Goal: Task Accomplishment & Management: Manage account settings

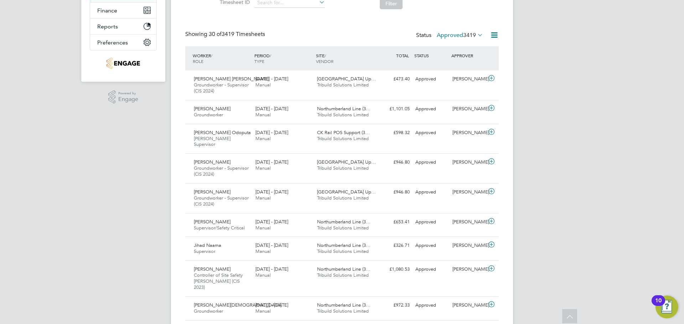
scroll to position [142, 0]
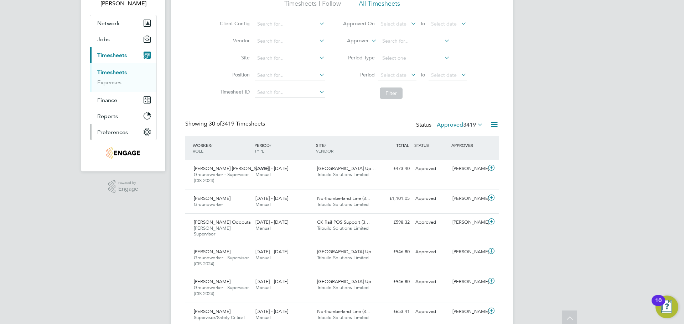
scroll to position [0, 0]
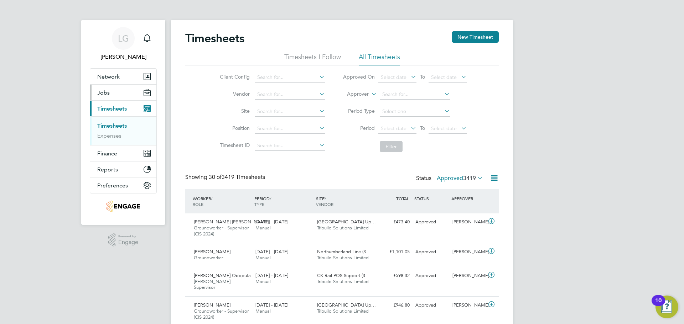
click at [105, 93] on span "Jobs" at bounding box center [103, 92] width 12 height 7
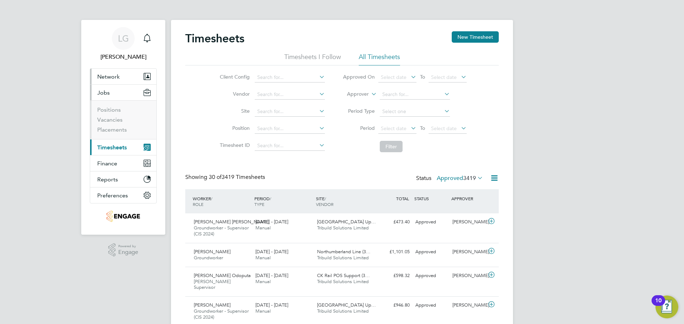
click at [108, 74] on span "Network" at bounding box center [108, 76] width 22 height 7
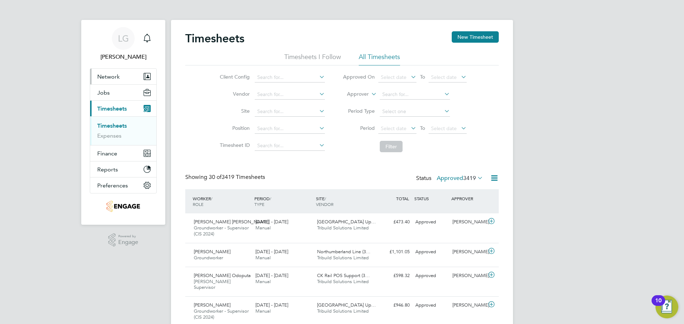
click at [106, 78] on span "Network" at bounding box center [108, 76] width 22 height 7
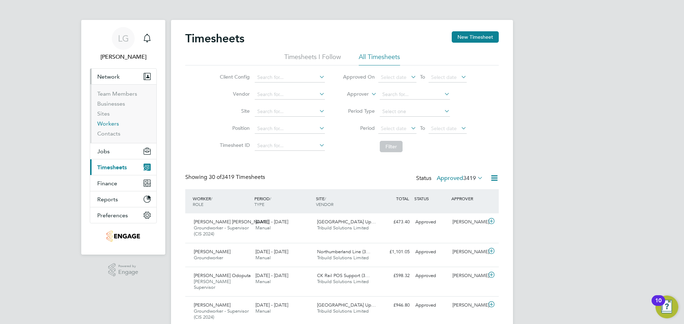
click at [109, 124] on link "Workers" at bounding box center [108, 123] width 22 height 7
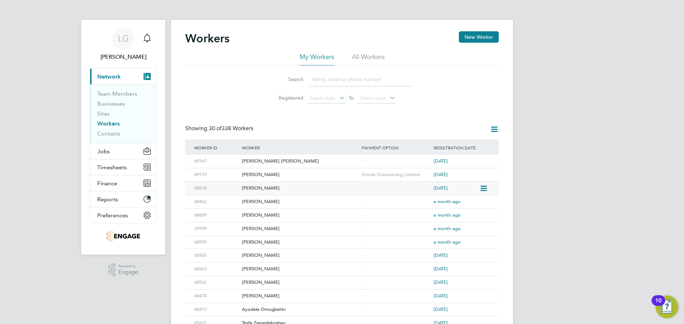
click at [281, 187] on div "[PERSON_NAME]" at bounding box center [300, 188] width 120 height 13
click at [105, 152] on span "Jobs" at bounding box center [103, 151] width 12 height 7
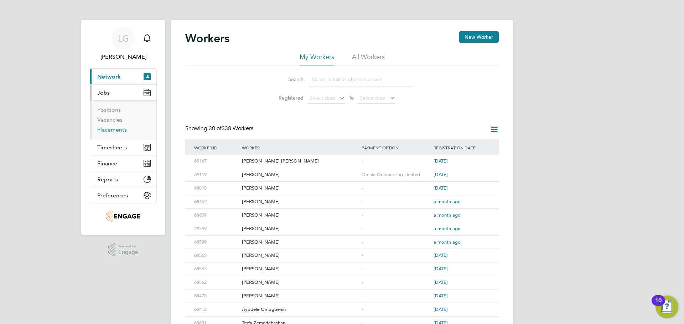
click at [116, 128] on link "Placements" at bounding box center [112, 129] width 30 height 7
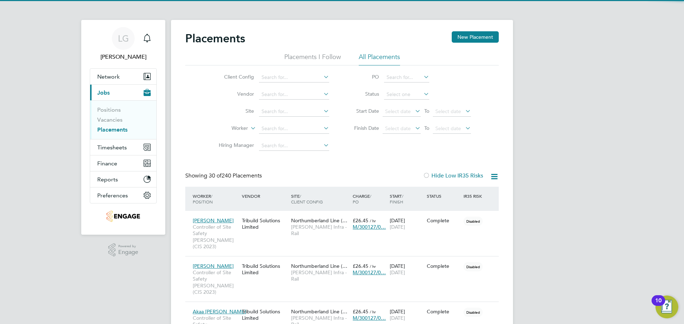
scroll to position [21, 62]
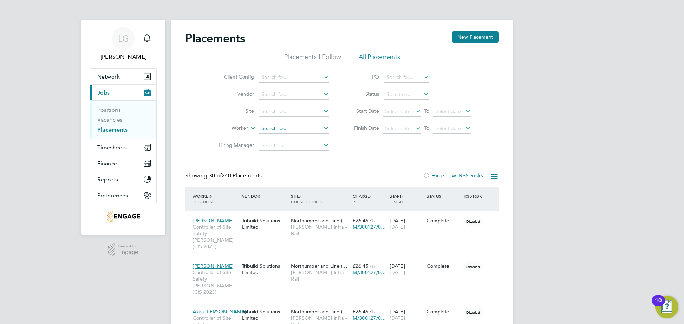
click at [279, 127] on input at bounding box center [294, 129] width 70 height 10
click at [358, 139] on b "Serban" at bounding box center [366, 138] width 16 height 6
type input "[PERSON_NAME] [PERSON_NAME]"
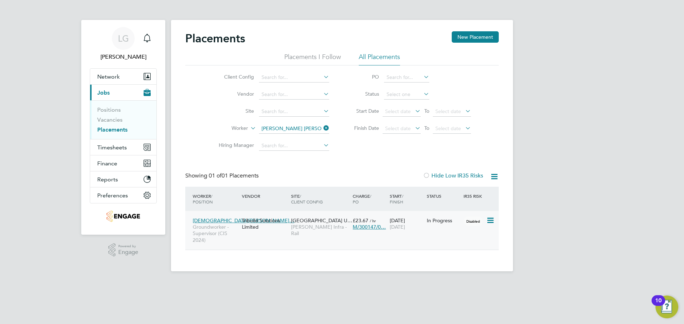
click at [281, 228] on div "Tribuild Solutions Limited" at bounding box center [264, 224] width 49 height 20
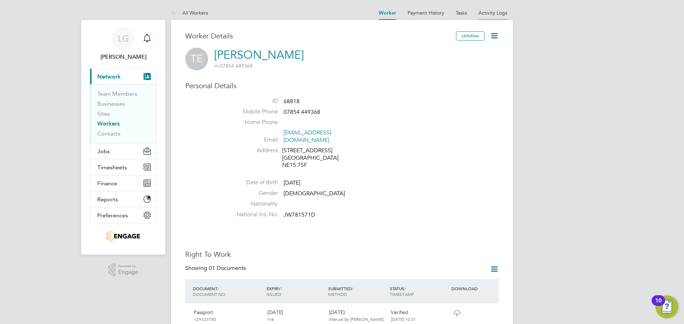
click at [488, 12] on link "Activity Logs" at bounding box center [492, 13] width 29 height 6
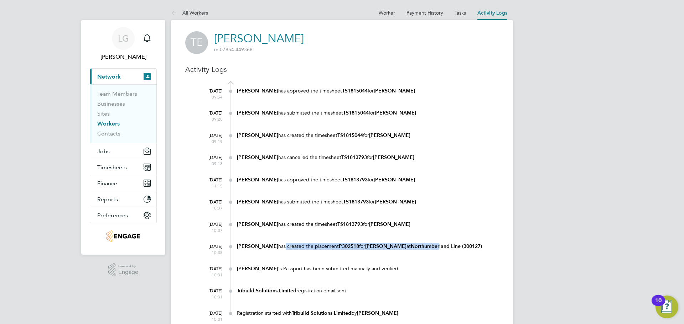
drag, startPoint x: 268, startPoint y: 245, endPoint x: 423, endPoint y: 247, distance: 155.6
click at [423, 247] on div "Lee Garrity has created the placement P302518 for Thomas Easby at Northumberlan…" at bounding box center [368, 246] width 262 height 7
click at [430, 246] on b "Northumberland Line (300127)" at bounding box center [446, 247] width 71 height 6
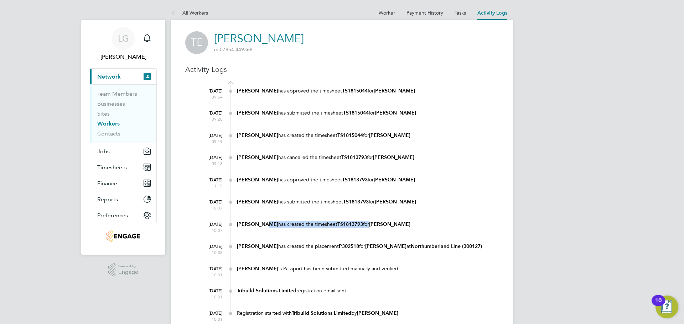
drag, startPoint x: 260, startPoint y: 224, endPoint x: 370, endPoint y: 224, distance: 109.3
click at [369, 224] on div "Lee Garrity has created the timesheet TS1813793 for Thomas Easby" at bounding box center [368, 224] width 262 height 7
click at [370, 224] on b "[PERSON_NAME]" at bounding box center [389, 224] width 41 height 6
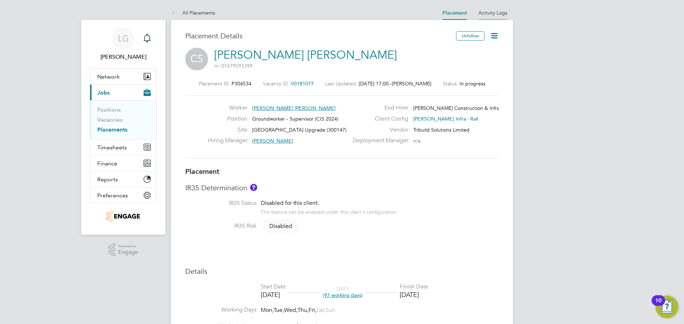
click at [496, 12] on link "Activity Logs" at bounding box center [492, 13] width 29 height 6
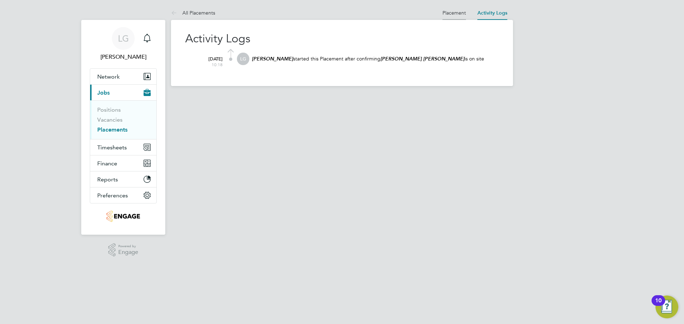
click at [451, 12] on link "Placement" at bounding box center [453, 13] width 23 height 6
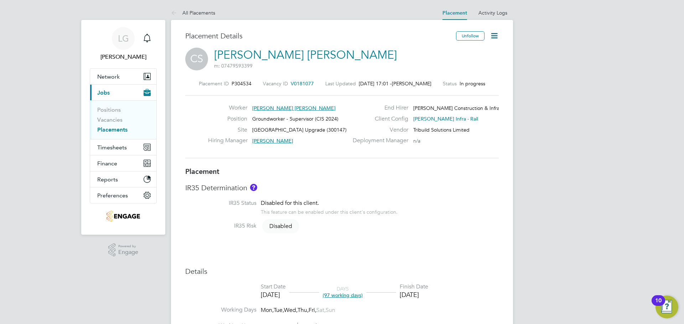
click at [343, 189] on h3 "IR35 Determination" at bounding box center [341, 187] width 313 height 9
